Goal: Find contact information: Find contact information

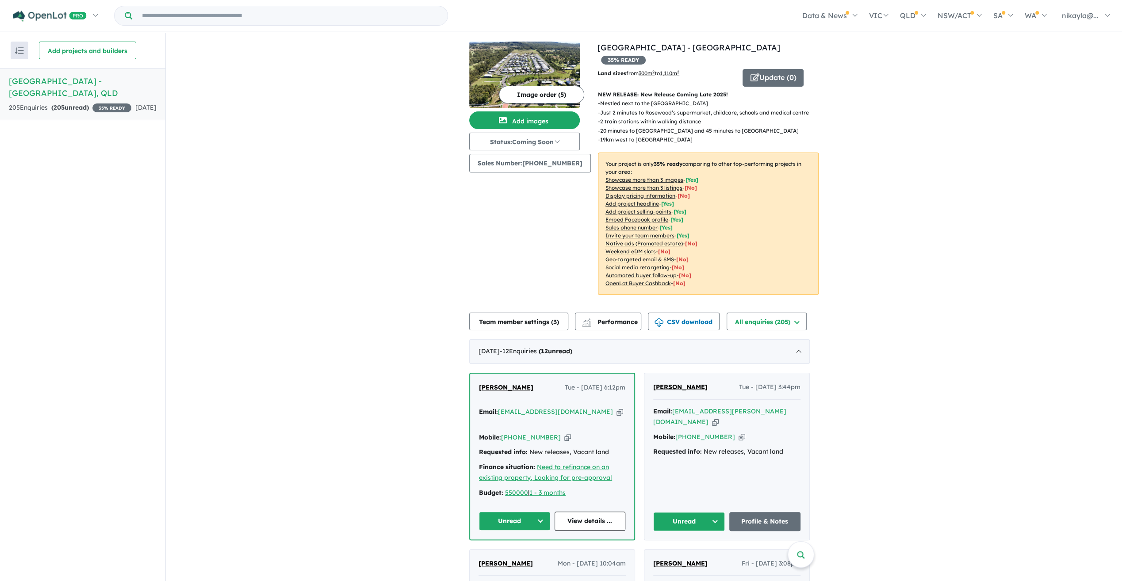
scroll to position [137, 0]
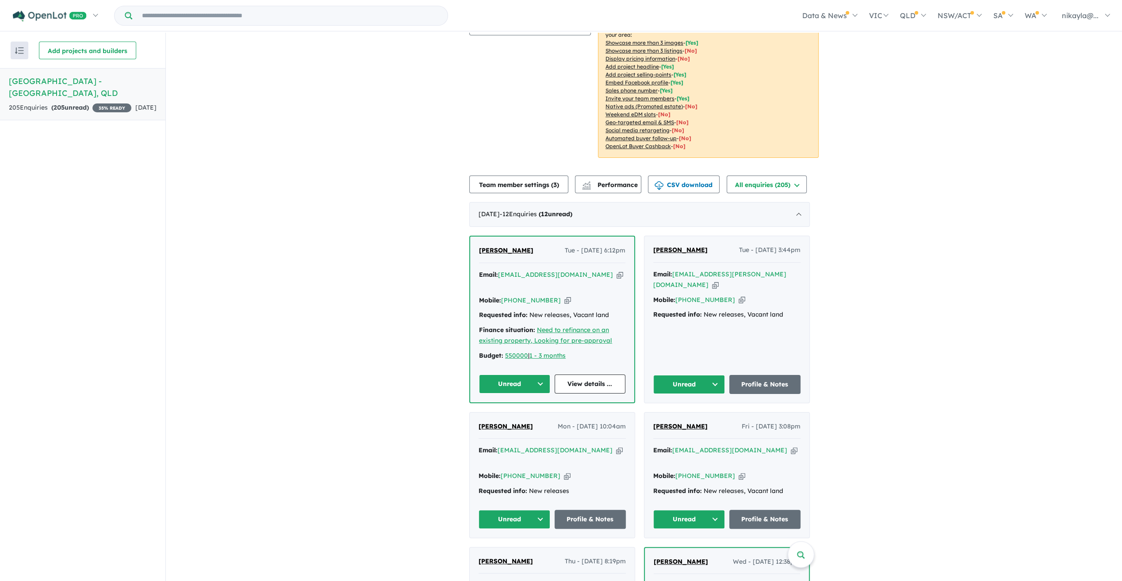
drag, startPoint x: 727, startPoint y: 275, endPoint x: 679, endPoint y: 277, distance: 47.4
click at [679, 295] on div "Mobile: [PHONE_NUMBER] Copied!" at bounding box center [726, 300] width 147 height 11
copy link "[PHONE_NUMBER]"
drag, startPoint x: 765, startPoint y: 261, endPoint x: 677, endPoint y: 261, distance: 88.5
click at [677, 269] on div "Email: [PERSON_NAME][EMAIL_ADDRESS][DOMAIN_NAME] Copied!" at bounding box center [726, 279] width 147 height 21
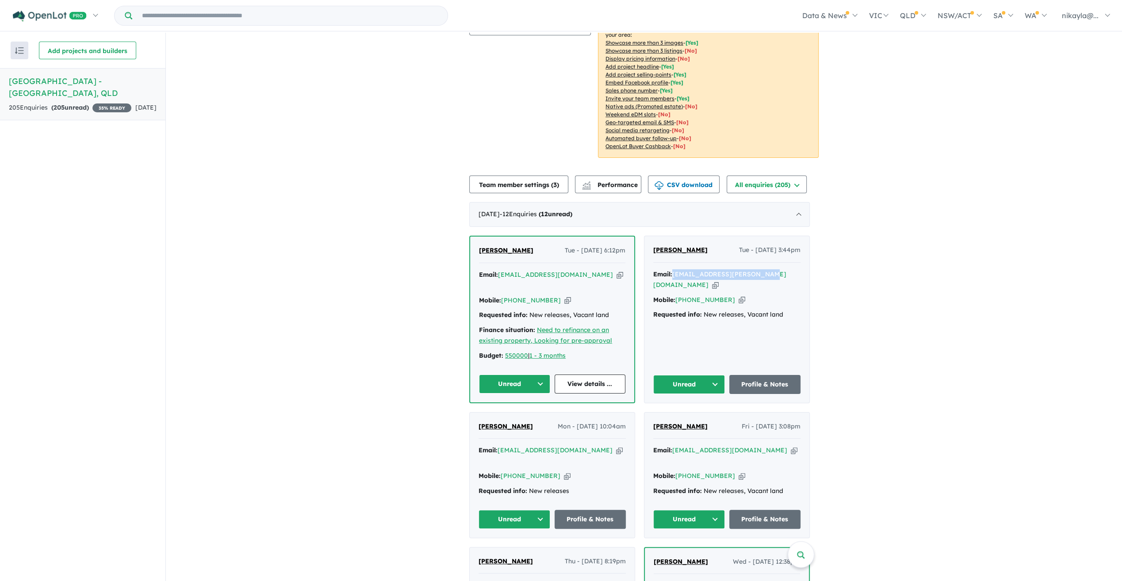
copy a%20Rosewood%20Green%20Estate%20-%20Rosewood"] "[EMAIL_ADDRESS][PERSON_NAME][DOMAIN_NAME]"
drag, startPoint x: 588, startPoint y: 262, endPoint x: 503, endPoint y: 262, distance: 84.5
click at [503, 270] on div "Email: [EMAIL_ADDRESS][DOMAIN_NAME] Copied!" at bounding box center [552, 280] width 146 height 21
copy a%20Rosewood%20Green%20Estate%20-%20Rosewood"] "[EMAIL_ADDRESS][DOMAIN_NAME]"
drag, startPoint x: 552, startPoint y: 276, endPoint x: 506, endPoint y: 278, distance: 46.5
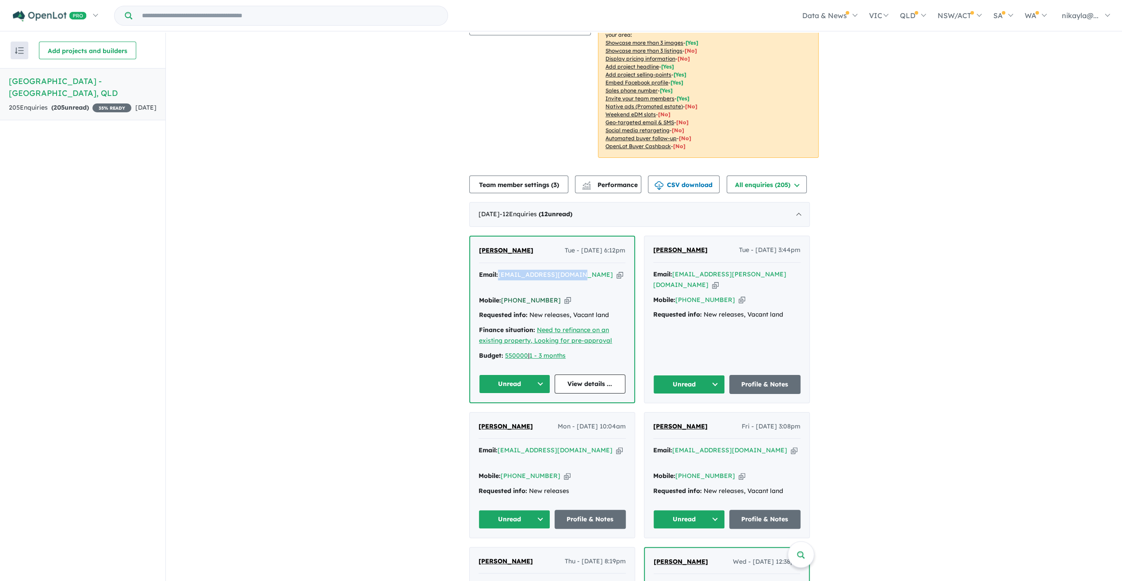
click at [506, 295] on div "Mobile: [PHONE_NUMBER] Copied!" at bounding box center [552, 300] width 146 height 11
copy link "[PHONE_NUMBER]"
drag, startPoint x: 587, startPoint y: 264, endPoint x: 503, endPoint y: 264, distance: 84.5
click at [503, 270] on div "Email: [EMAIL_ADDRESS][DOMAIN_NAME] Copied!" at bounding box center [552, 280] width 146 height 21
copy a%20Rosewood%20Green%20Estate%20-%20Rosewood"] "[EMAIL_ADDRESS][DOMAIN_NAME]"
